Goal: Information Seeking & Learning: Learn about a topic

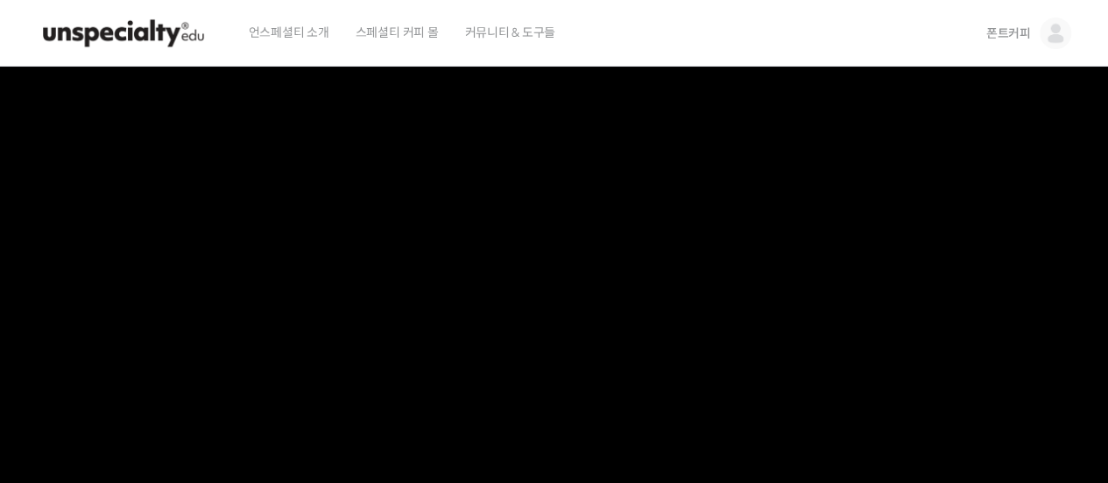
click at [1029, 33] on span "폰트커피" at bounding box center [1008, 33] width 45 height 16
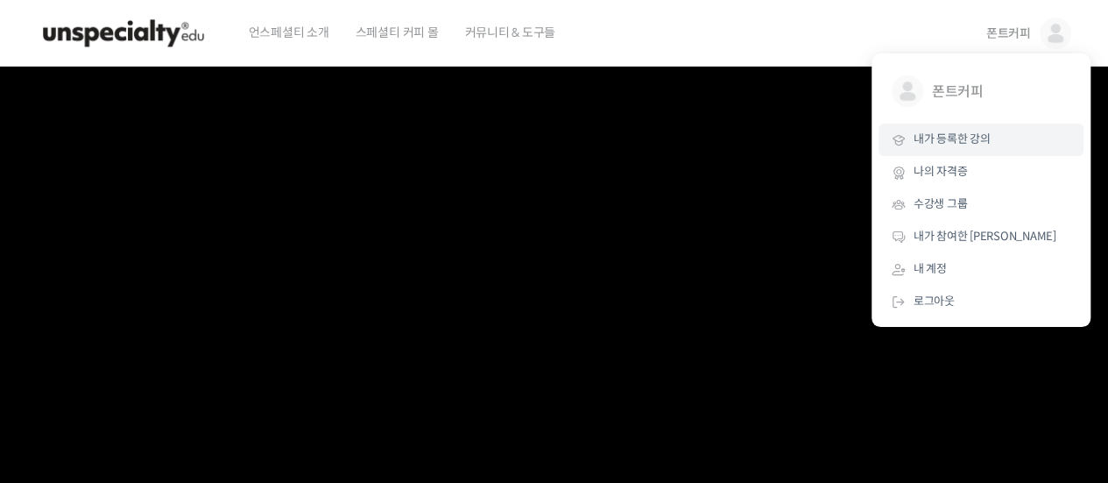
click at [979, 142] on span "내가 등록한 강의" at bounding box center [952, 138] width 77 height 15
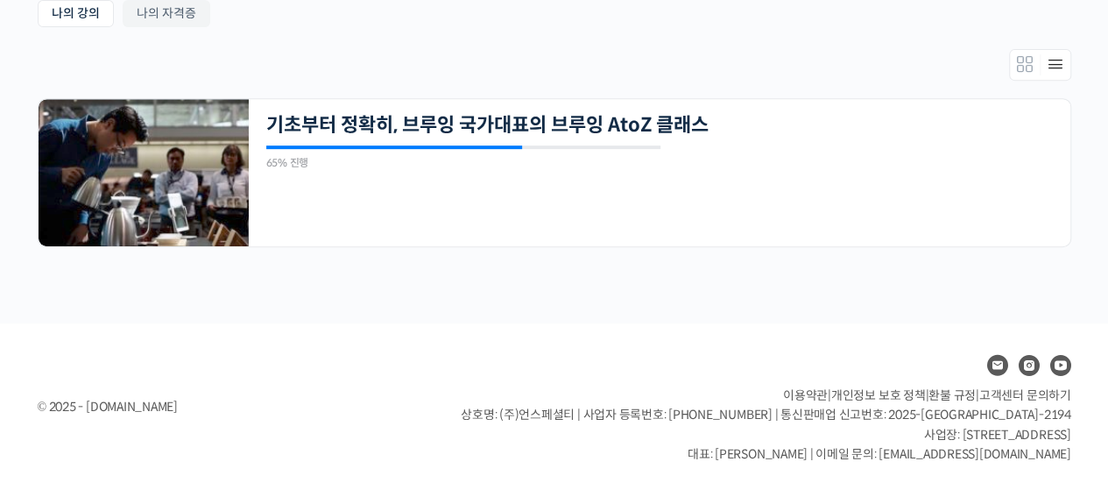
scroll to position [350, 0]
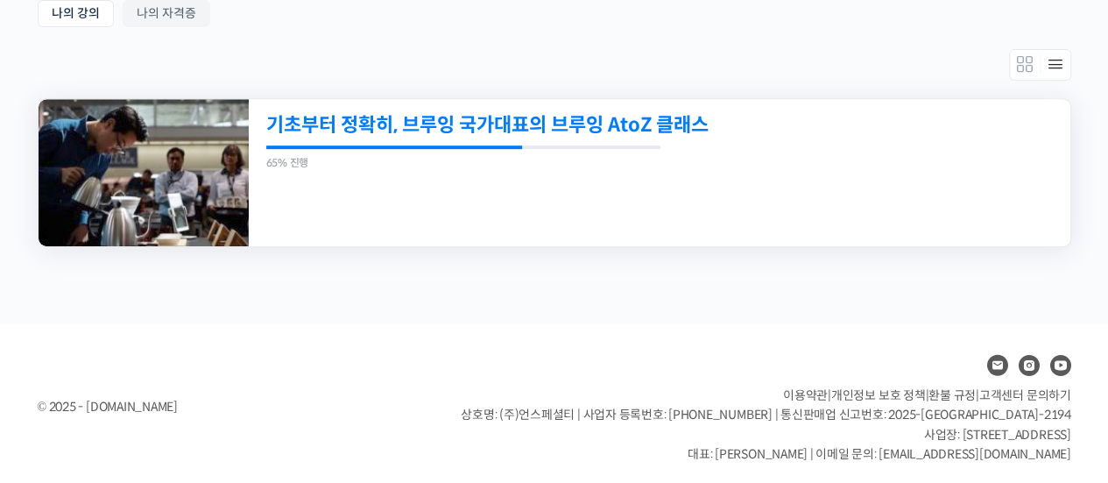
click at [489, 115] on link "기초부터 정확히, 브루잉 국가대표의 브루잉 AtoZ 클래스" at bounding box center [580, 125] width 629 height 24
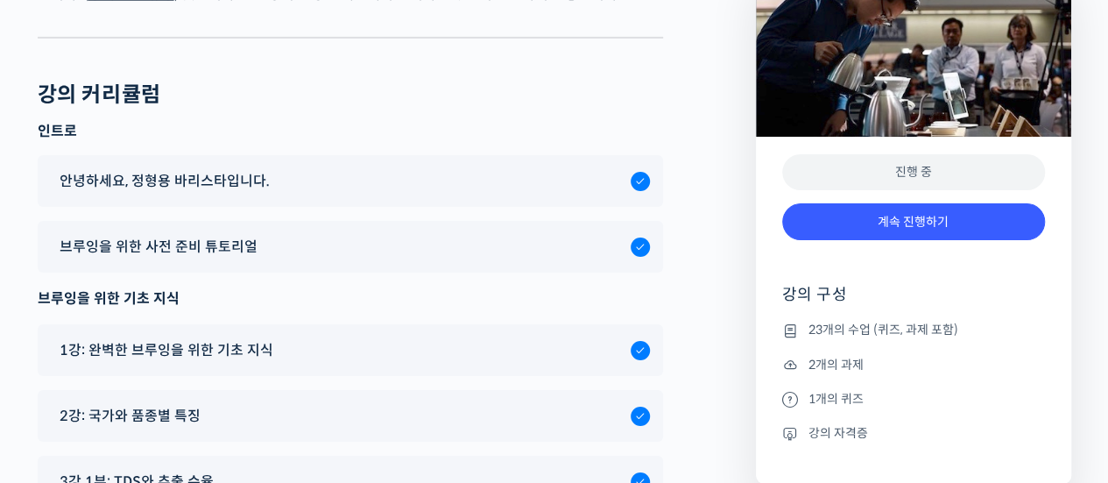
scroll to position [9724, 0]
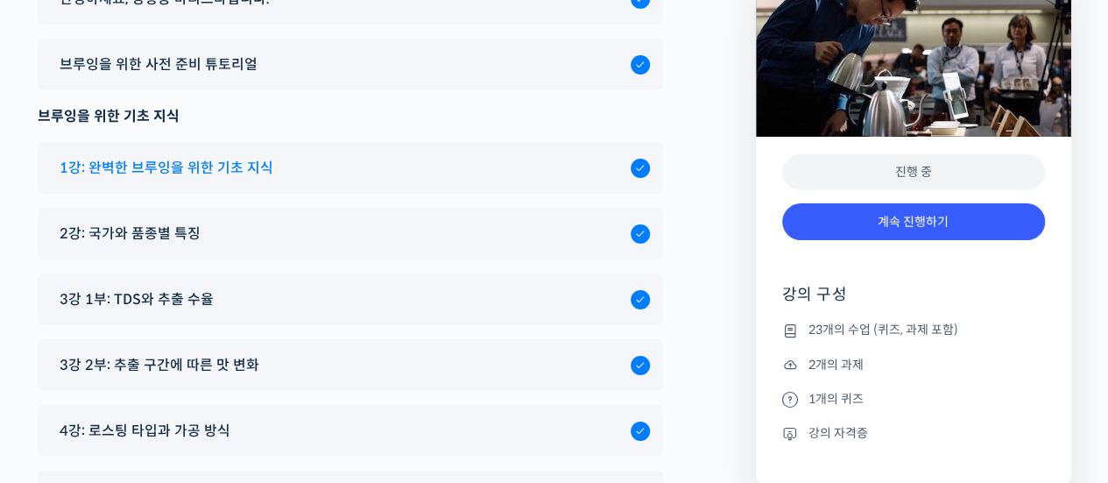
click at [220, 156] on span "1강: 완벽한 브루잉을 위한 기초 지식" at bounding box center [167, 168] width 214 height 24
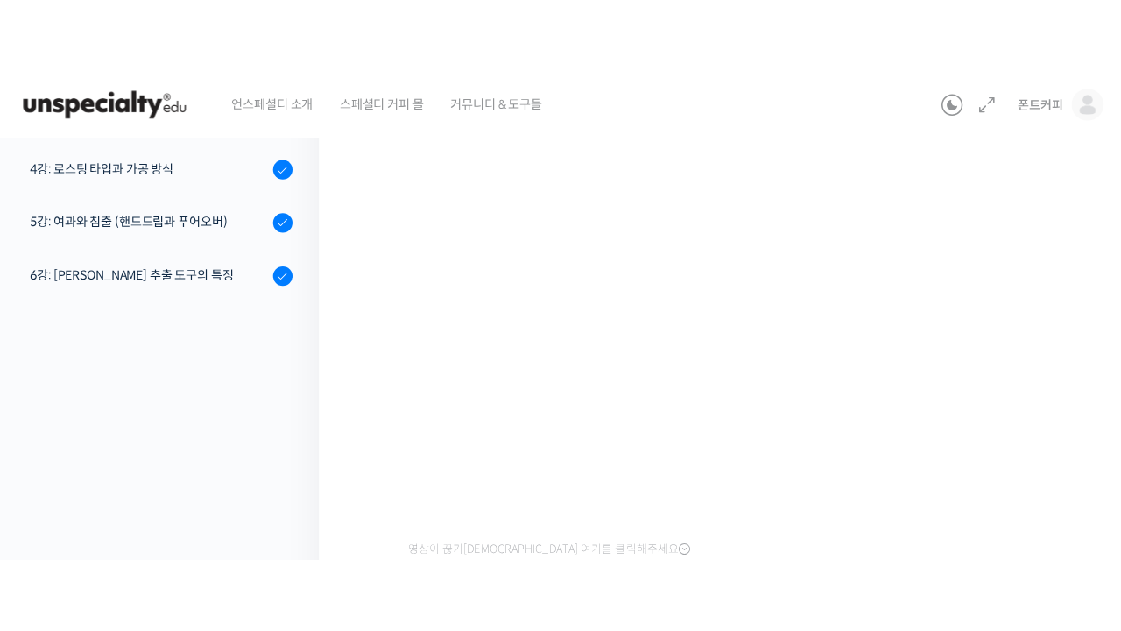
scroll to position [263, 0]
